Goal: Information Seeking & Learning: Learn about a topic

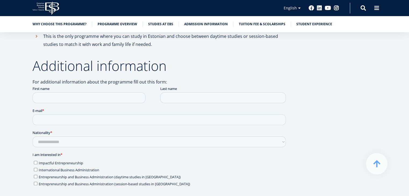
scroll to position [543, 0]
click at [123, 27] on ul "Why choose this programme? Programme overview Studies at EBS Admission informat…" at bounding box center [201, 25] width 349 height 8
click at [123, 21] on link "Programme overview" at bounding box center [118, 23] width 40 height 5
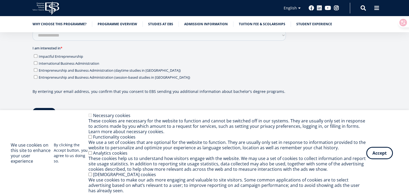
scroll to position [651, 0]
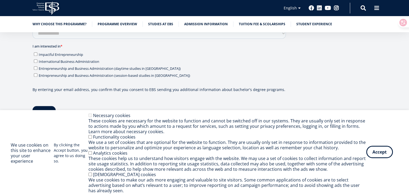
click at [381, 151] on button "Accept" at bounding box center [379, 152] width 27 height 12
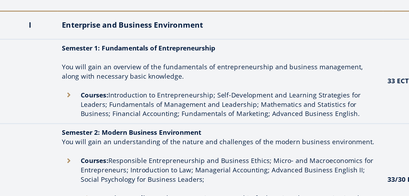
scroll to position [744, 0]
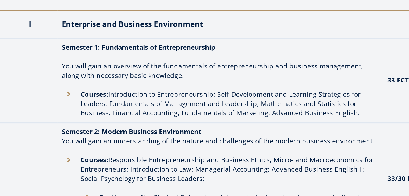
click at [74, 129] on li "Courses: Introduction to Entrepreneurship; Self-Development and Learning Strate…" at bounding box center [159, 134] width 181 height 16
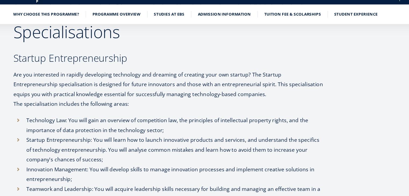
scroll to position [1187, 0]
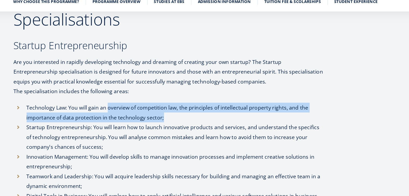
drag, startPoint x: 109, startPoint y: 110, endPoint x: 154, endPoint y: 119, distance: 45.7
click at [154, 119] on li "Technology Law: You will gain an overview of competition law, the principles of…" at bounding box center [160, 115] width 255 height 16
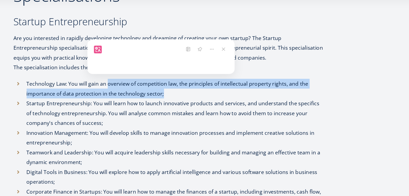
scroll to position [1202, 0]
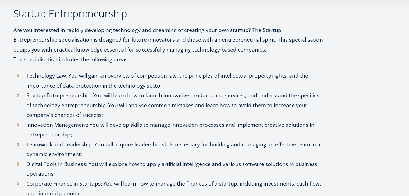
click at [126, 125] on li "Startup Entrepreneurship: You will learn how to launch innovative products and …" at bounding box center [160, 121] width 255 height 24
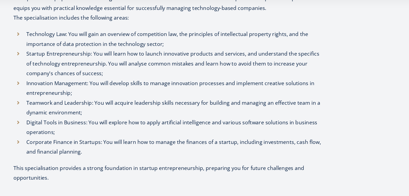
scroll to position [1236, 0]
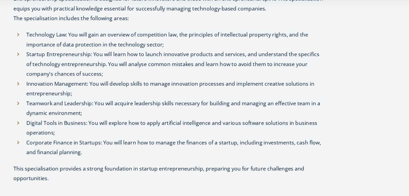
drag, startPoint x: 104, startPoint y: 130, endPoint x: 105, endPoint y: 140, distance: 10.8
click at [105, 140] on ul "Technology Law: You will gain an overview of competition law, the principles of…" at bounding box center [160, 111] width 255 height 105
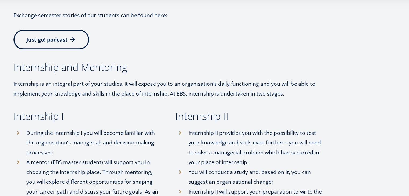
scroll to position [1947, 0]
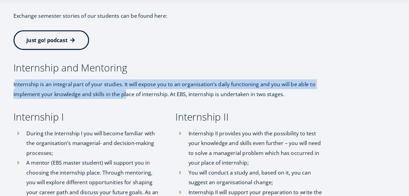
drag, startPoint x: 33, startPoint y: 92, endPoint x: 137, endPoint y: 108, distance: 104.5
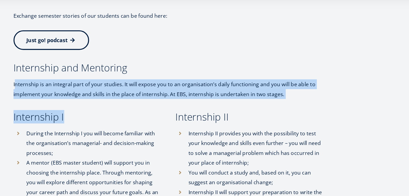
click at [172, 105] on p "Internship is an integral part of your studies. It will expose you to an organi…" at bounding box center [160, 108] width 255 height 16
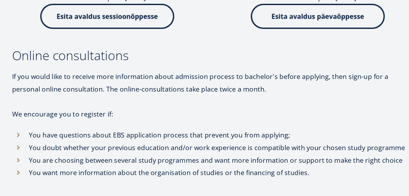
scroll to position [2663, 0]
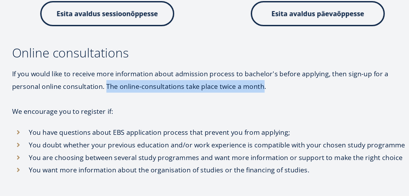
drag, startPoint x: 92, startPoint y: 102, endPoint x: 196, endPoint y: 104, distance: 104.3
click at [196, 104] on p "If you would like to receive more information about admission process to bachel…" at bounding box center [160, 117] width 255 height 32
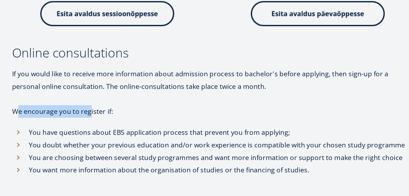
drag, startPoint x: 33, startPoint y: 120, endPoint x: 82, endPoint y: 116, distance: 49.6
click at [82, 116] on p "If you would like to receive more information about admission process to bachel…" at bounding box center [160, 117] width 255 height 32
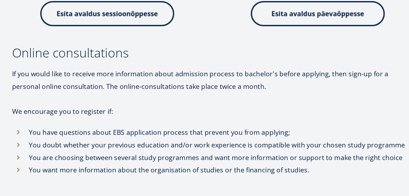
click at [75, 139] on li "You have questions about EBS application process that prevent you from applying;" at bounding box center [160, 143] width 255 height 8
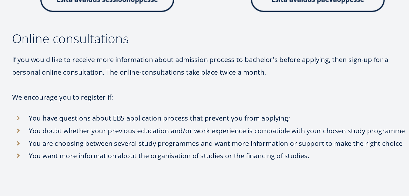
scroll to position [2666, 0]
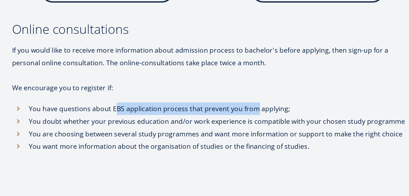
drag, startPoint x: 98, startPoint y: 128, endPoint x: 208, endPoint y: 132, distance: 110.5
click at [208, 136] on li "You have questions about EBS application process that prevent you from applying;" at bounding box center [160, 140] width 255 height 8
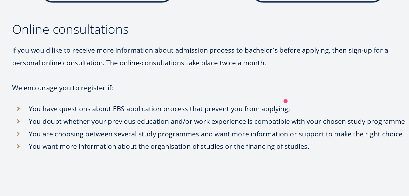
click at [179, 152] on li "You are choosing between several study programmes and want more information or …" at bounding box center [160, 156] width 255 height 8
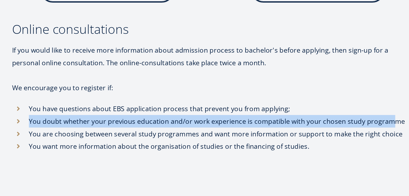
drag, startPoint x: 42, startPoint y: 138, endPoint x: 277, endPoint y: 138, distance: 234.6
click at [277, 144] on li "You doubt whether your previous education and/or work experience is compatible …" at bounding box center [160, 148] width 255 height 8
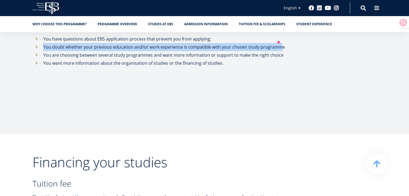
scroll to position [2786, 0]
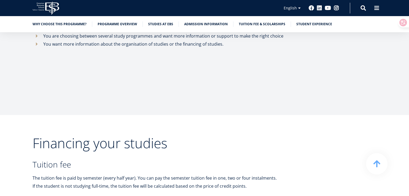
drag, startPoint x: 192, startPoint y: 160, endPoint x: 217, endPoint y: 157, distance: 25.1
click at [217, 161] on h3 "Tuition fee" at bounding box center [160, 165] width 255 height 8
